Goal: Task Accomplishment & Management: Use online tool/utility

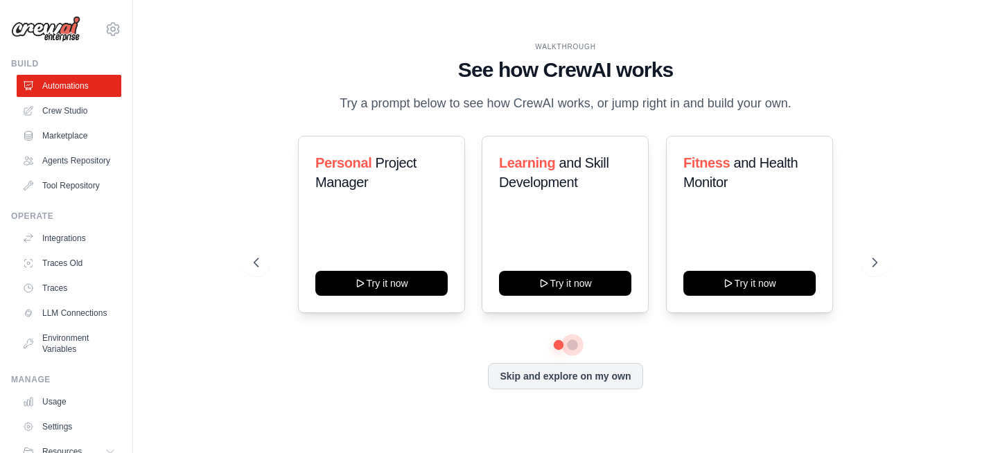
click at [575, 346] on button at bounding box center [572, 344] width 11 height 11
click at [558, 342] on button at bounding box center [559, 345] width 10 height 10
click at [583, 179] on h3 "Learning and Skill Development" at bounding box center [565, 172] width 132 height 39
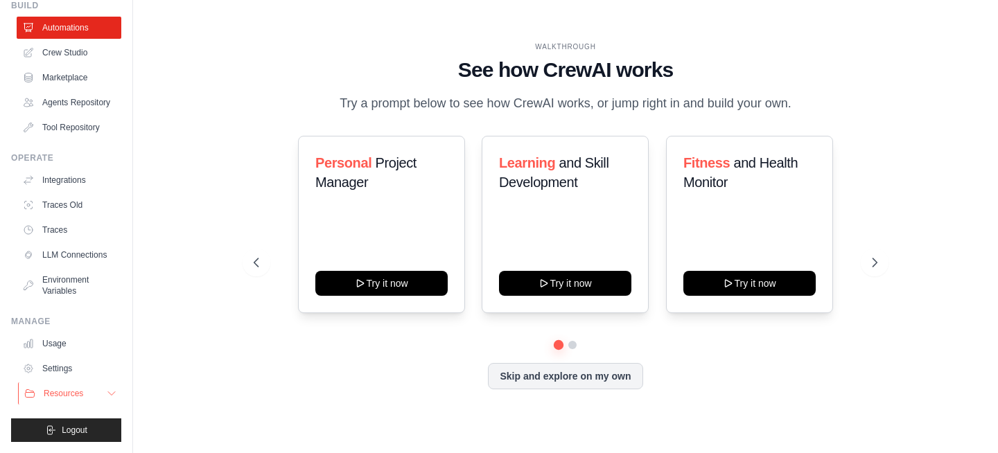
click at [87, 397] on button "Resources" at bounding box center [70, 393] width 105 height 22
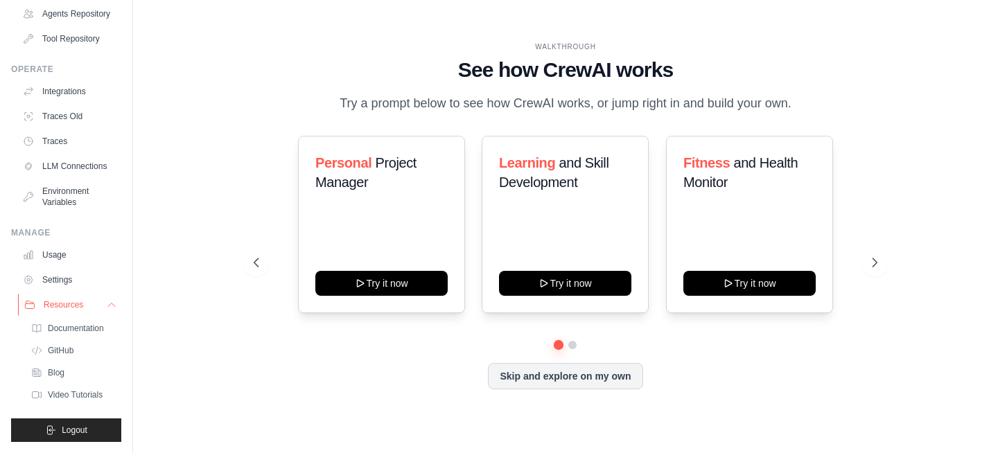
scroll to position [169, 0]
click at [67, 261] on link "Usage" at bounding box center [70, 255] width 105 height 22
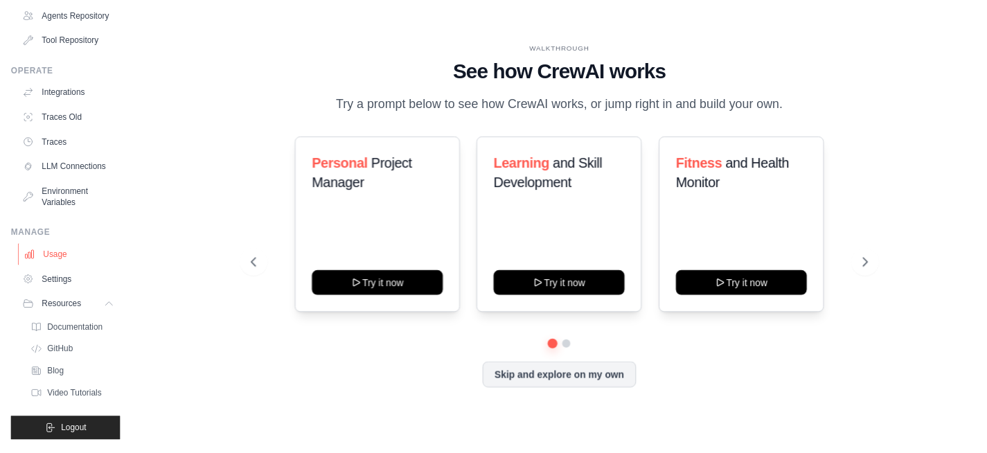
scroll to position [80, 0]
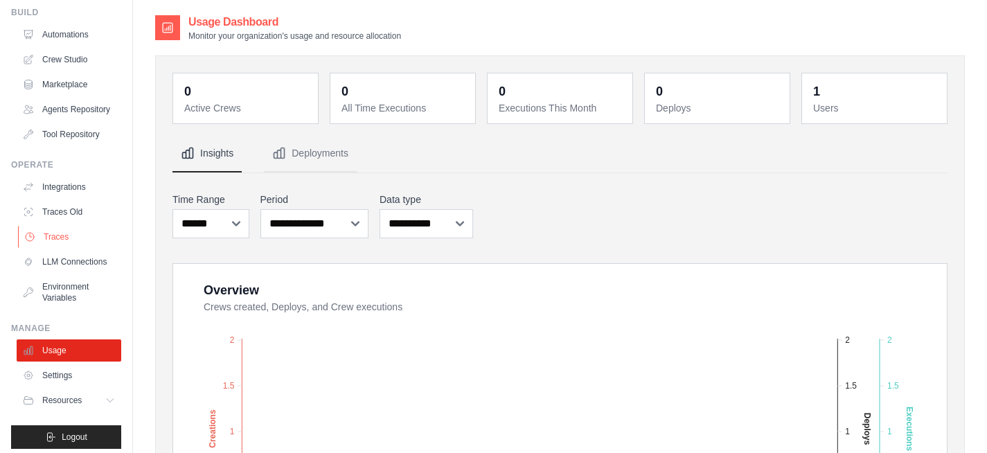
scroll to position [80, 0]
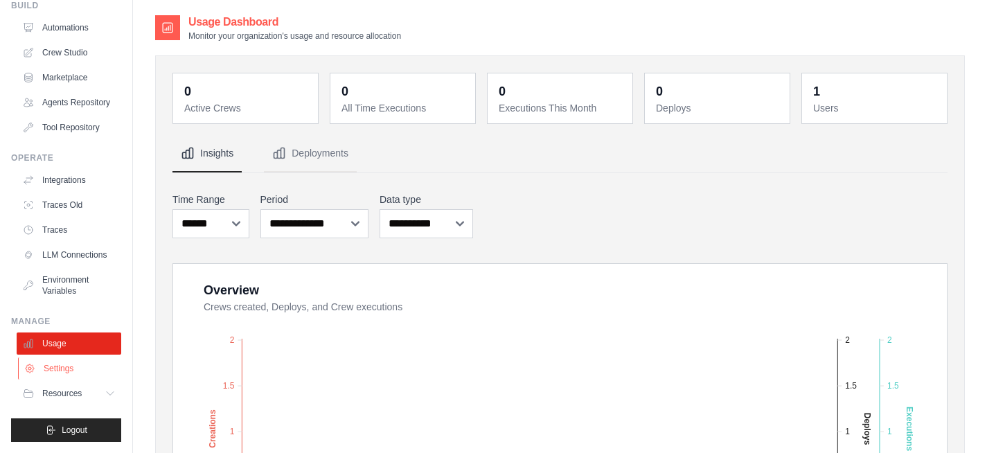
click at [80, 369] on link "Settings" at bounding box center [70, 368] width 105 height 22
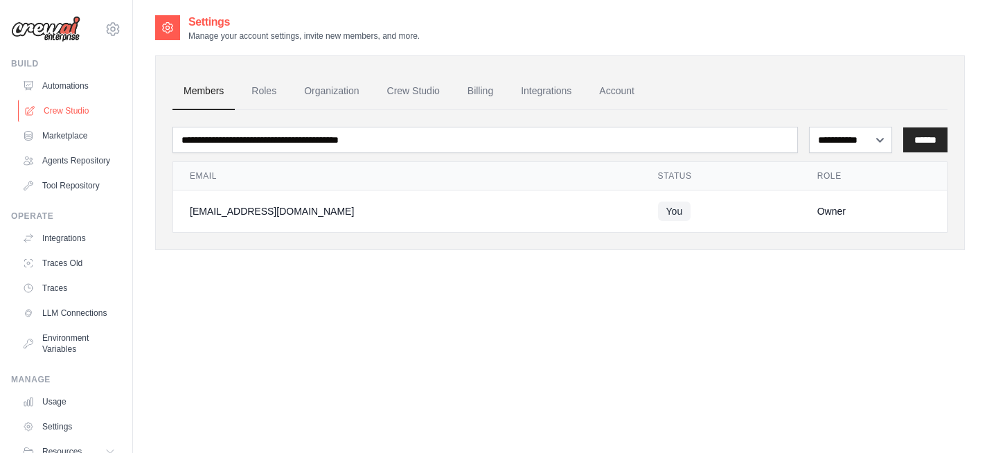
click at [73, 103] on link "Crew Studio" at bounding box center [70, 111] width 105 height 22
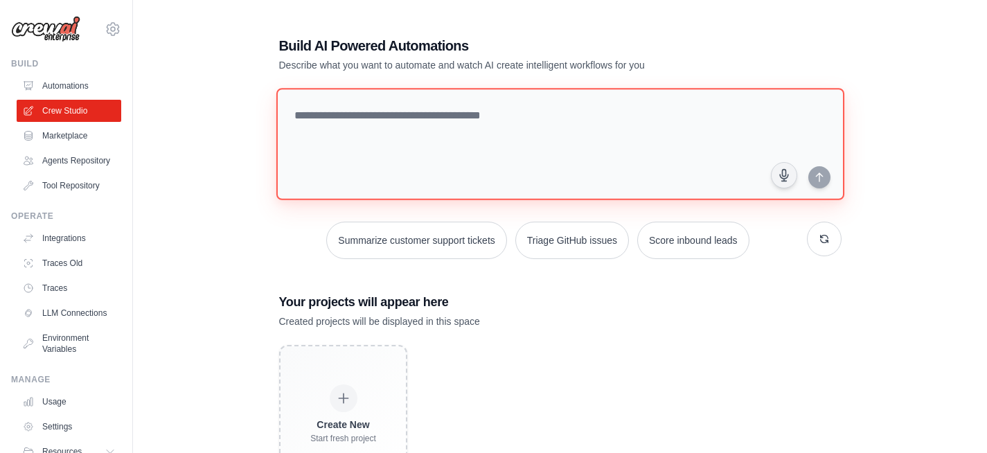
click at [388, 123] on textarea at bounding box center [560, 144] width 568 height 112
paste textarea "**********"
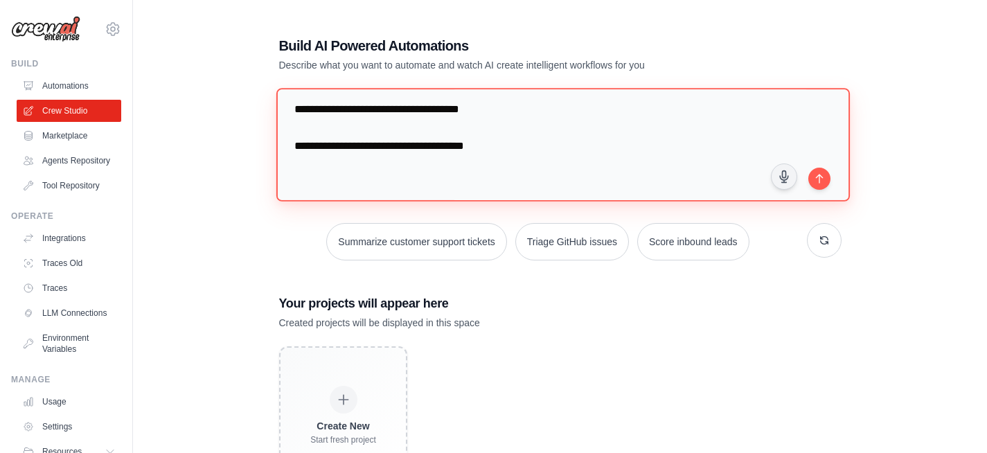
scroll to position [2986, 0]
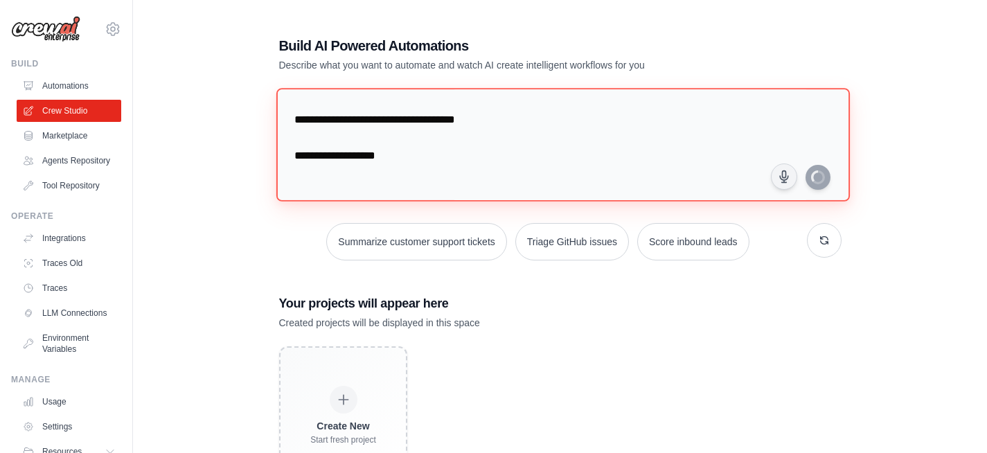
type textarea "**********"
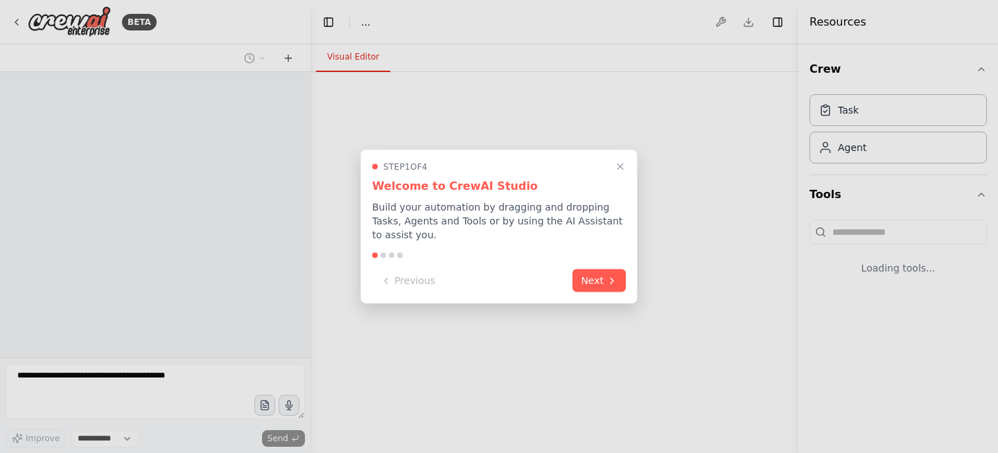
select select "****"
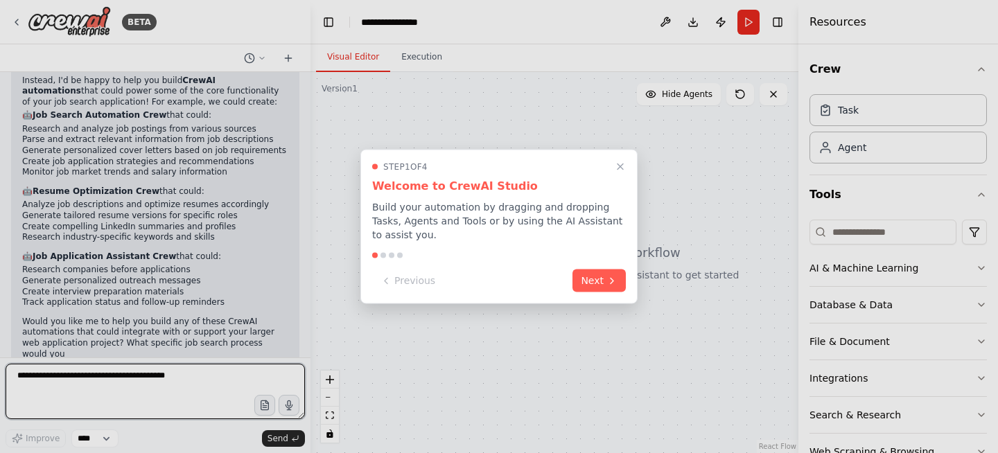
scroll to position [1515, 0]
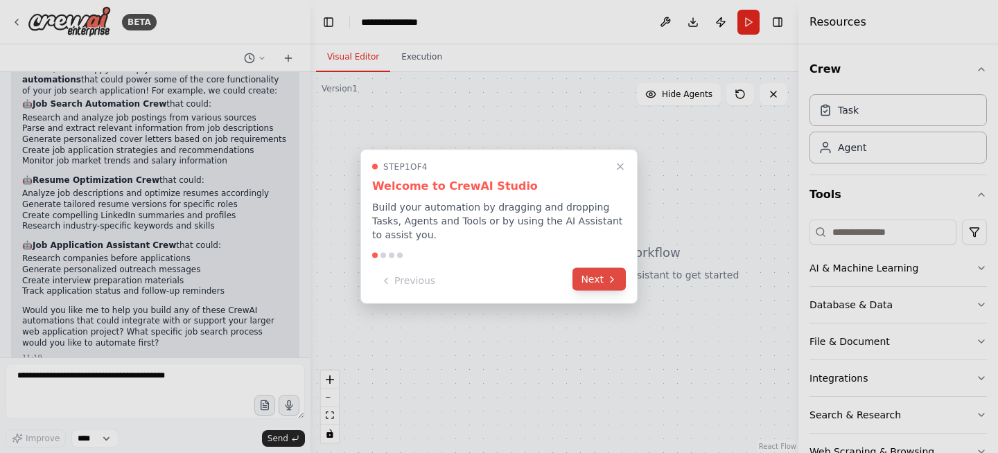
click at [606, 285] on button "Next" at bounding box center [598, 279] width 53 height 23
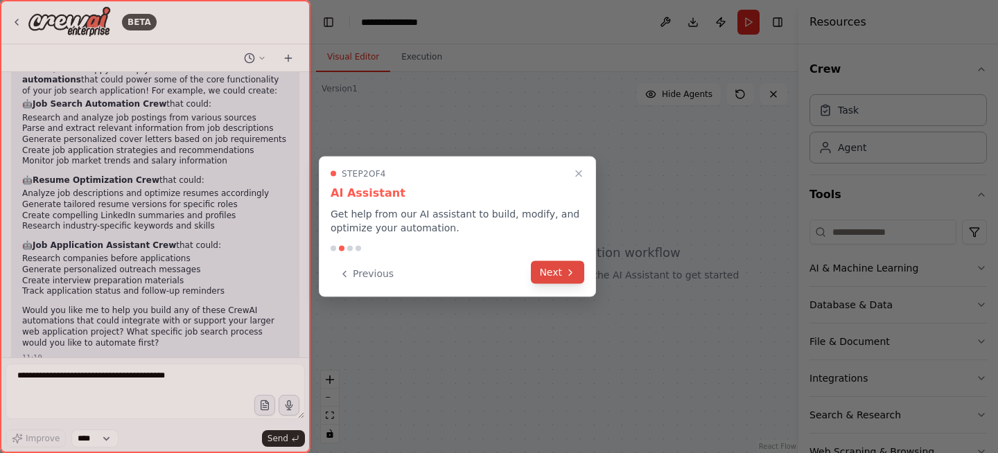
click at [565, 276] on icon at bounding box center [570, 272] width 11 height 11
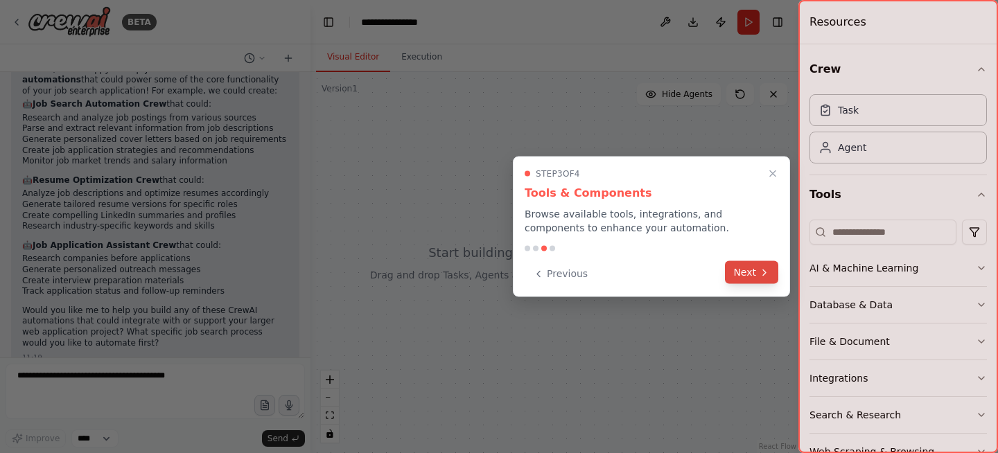
click at [743, 276] on button "Next" at bounding box center [751, 272] width 53 height 23
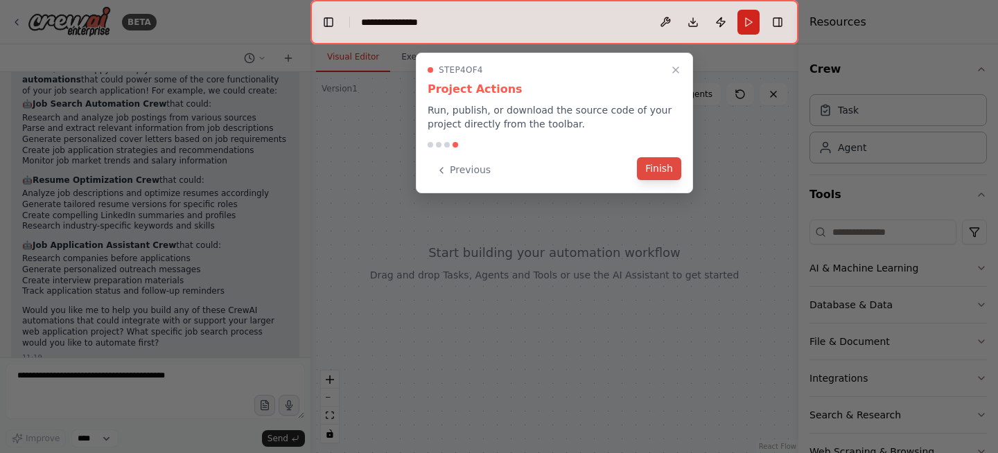
click at [673, 177] on button "Finish" at bounding box center [659, 168] width 44 height 23
